Goal: Entertainment & Leisure: Consume media (video, audio)

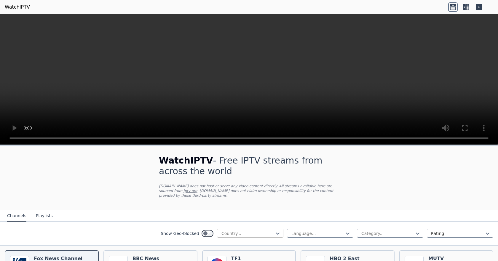
click at [253, 231] on div at bounding box center [248, 234] width 54 height 6
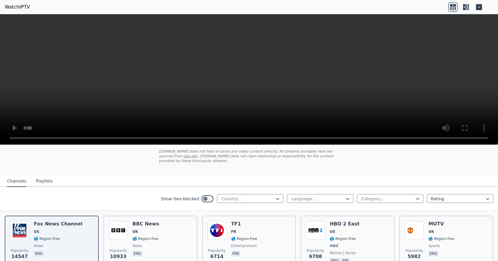
scroll to position [61, 0]
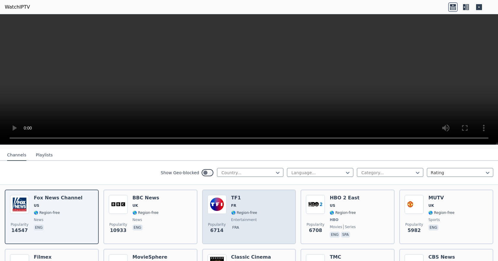
click at [215, 202] on img at bounding box center [217, 204] width 19 height 19
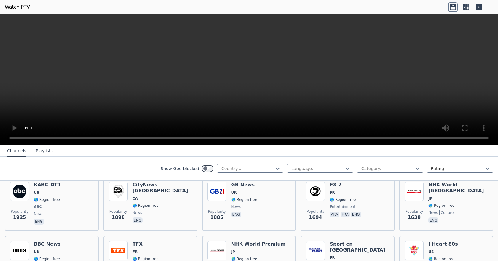
scroll to position [313, 0]
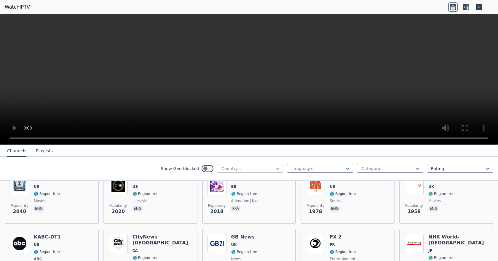
click at [276, 169] on icon at bounding box center [278, 169] width 4 height 2
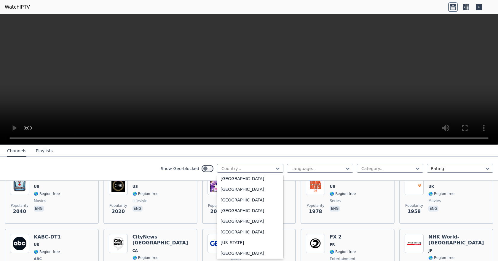
scroll to position [705, 0]
click at [224, 176] on div "[GEOGRAPHIC_DATA]" at bounding box center [250, 170] width 66 height 11
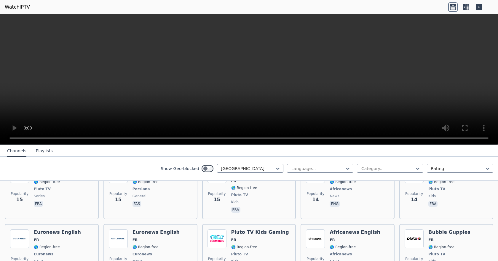
scroll to position [2561, 0]
